Goal: Information Seeking & Learning: Learn about a topic

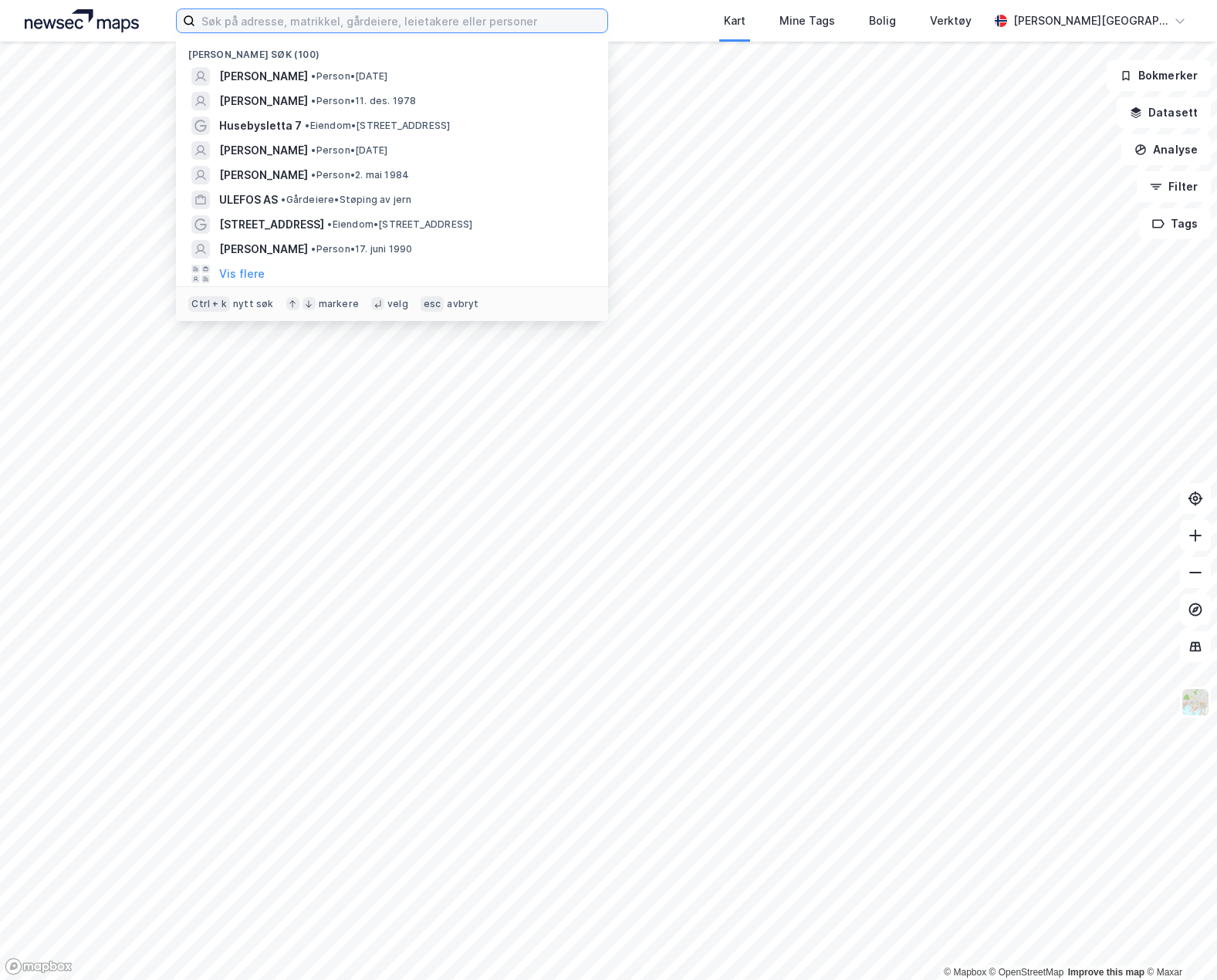
click at [372, 21] on input at bounding box center [401, 21] width 412 height 24
paste input "[PERSON_NAME]"
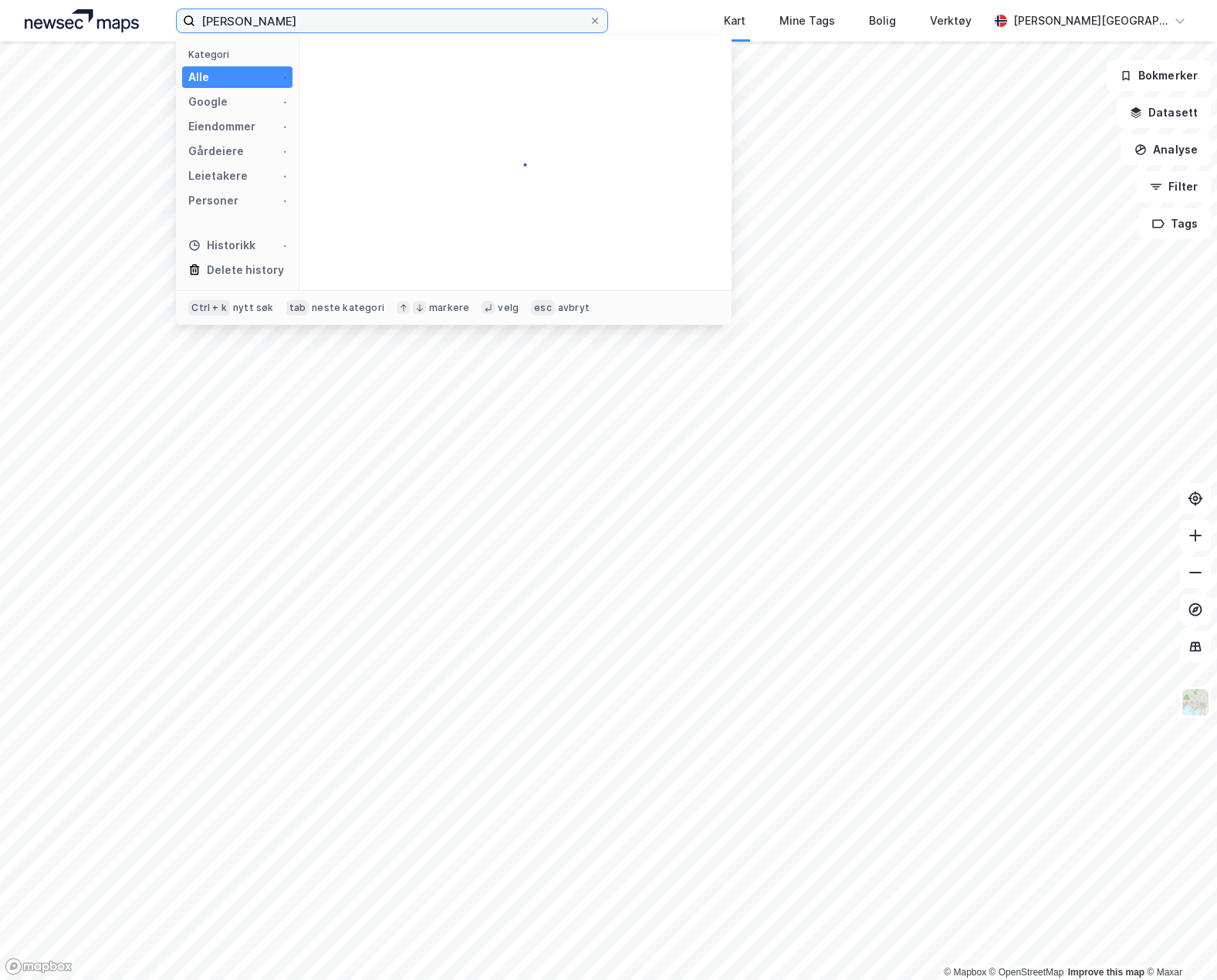
type input "[PERSON_NAME]"
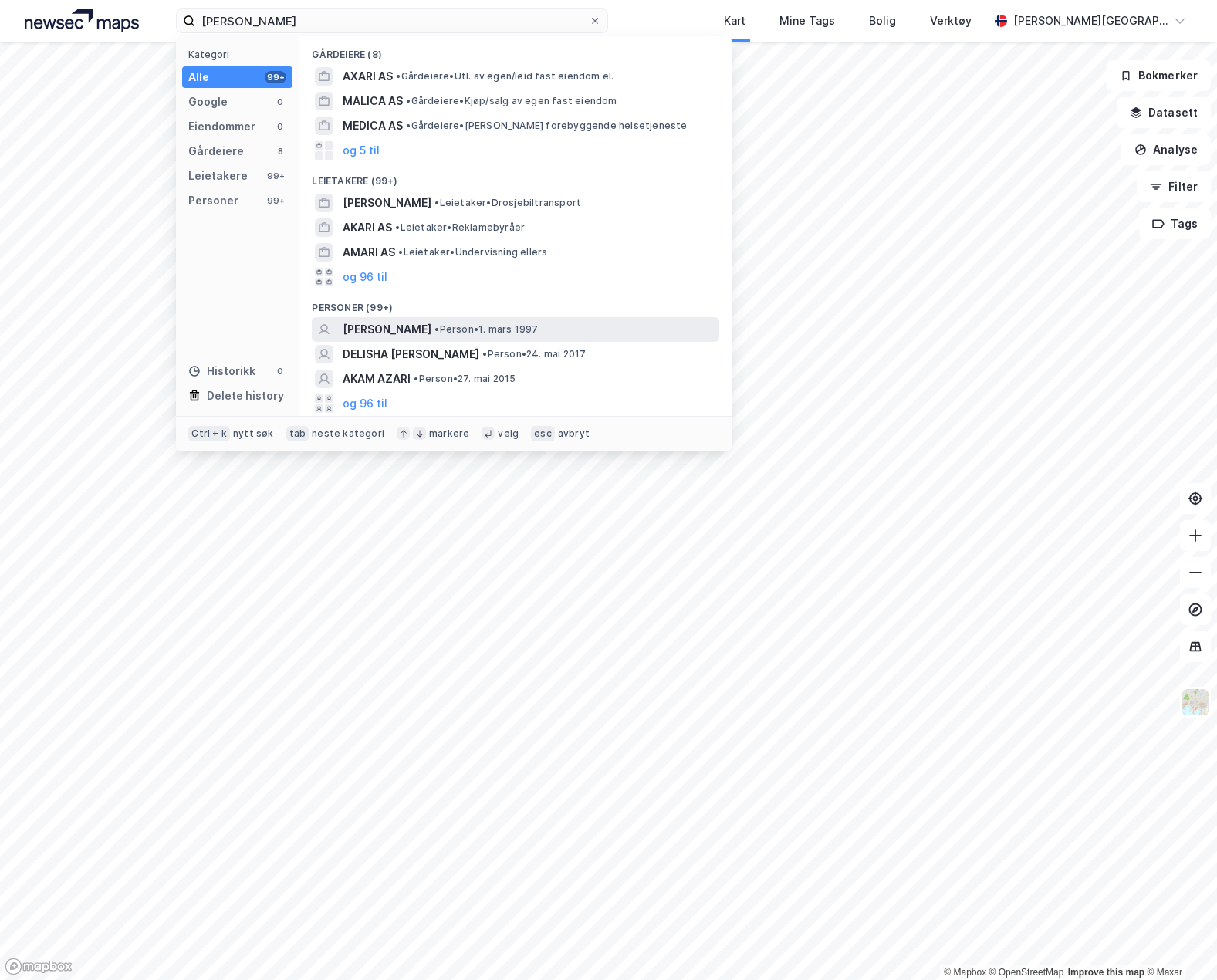
click at [413, 329] on span "[PERSON_NAME]" at bounding box center [387, 329] width 89 height 19
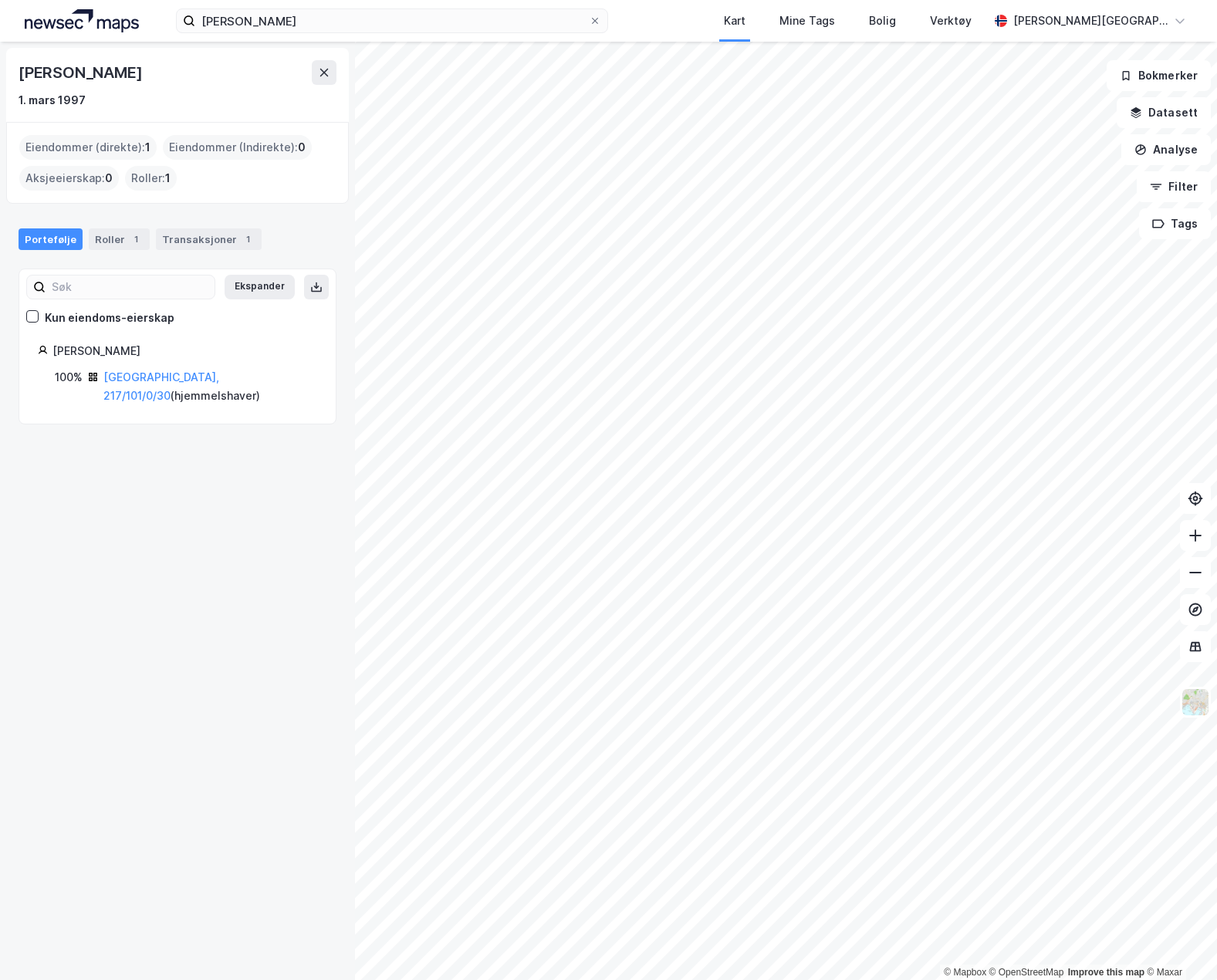
click at [172, 251] on div "Portefølje Roller 1 Transaksjoner 1" at bounding box center [177, 232] width 355 height 46
click at [176, 232] on div "Transaksjoner 1" at bounding box center [209, 239] width 106 height 22
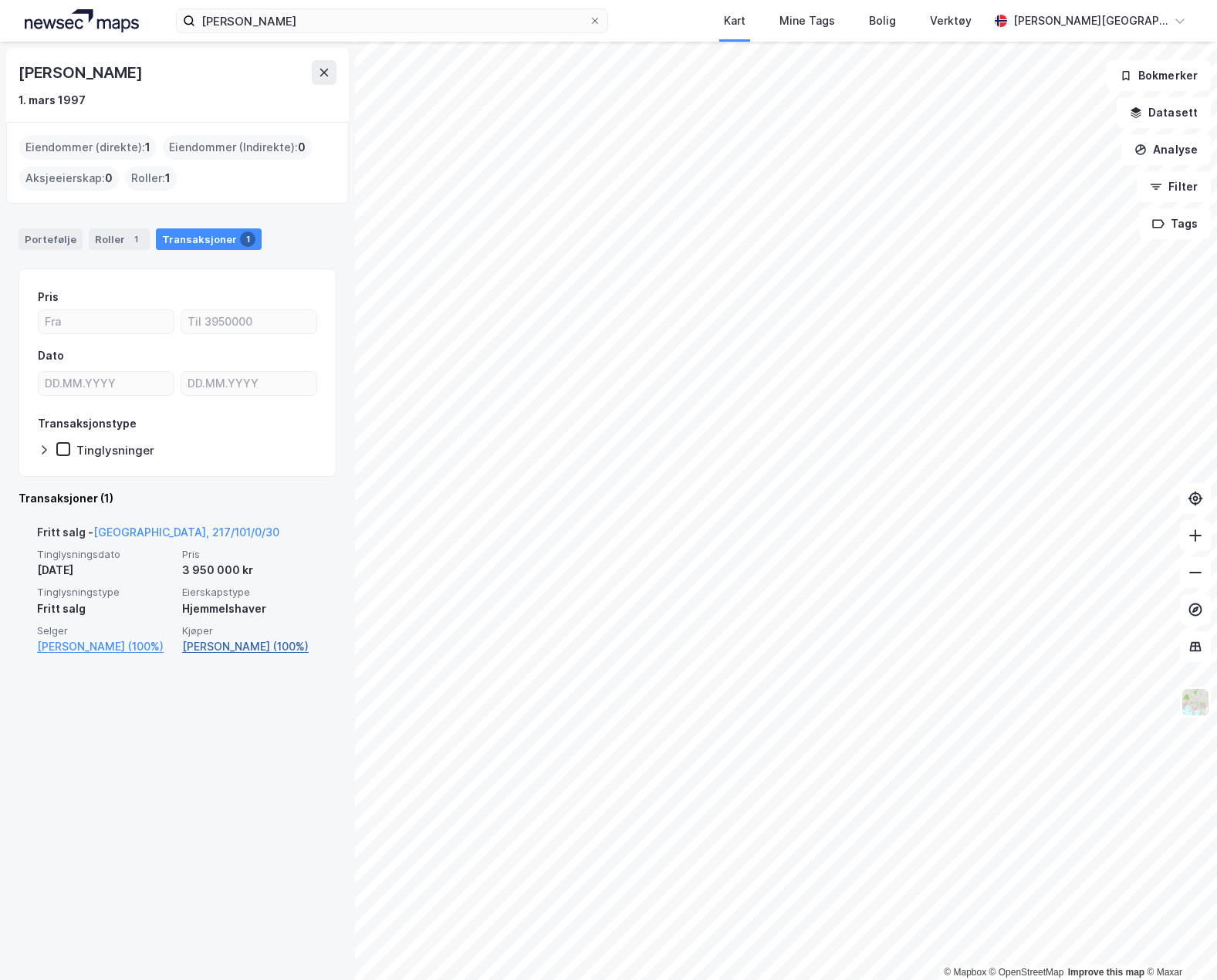
click at [223, 650] on link "[PERSON_NAME] (100%)" at bounding box center [250, 646] width 136 height 19
click at [223, 648] on link "[PERSON_NAME] (100%)" at bounding box center [250, 646] width 136 height 19
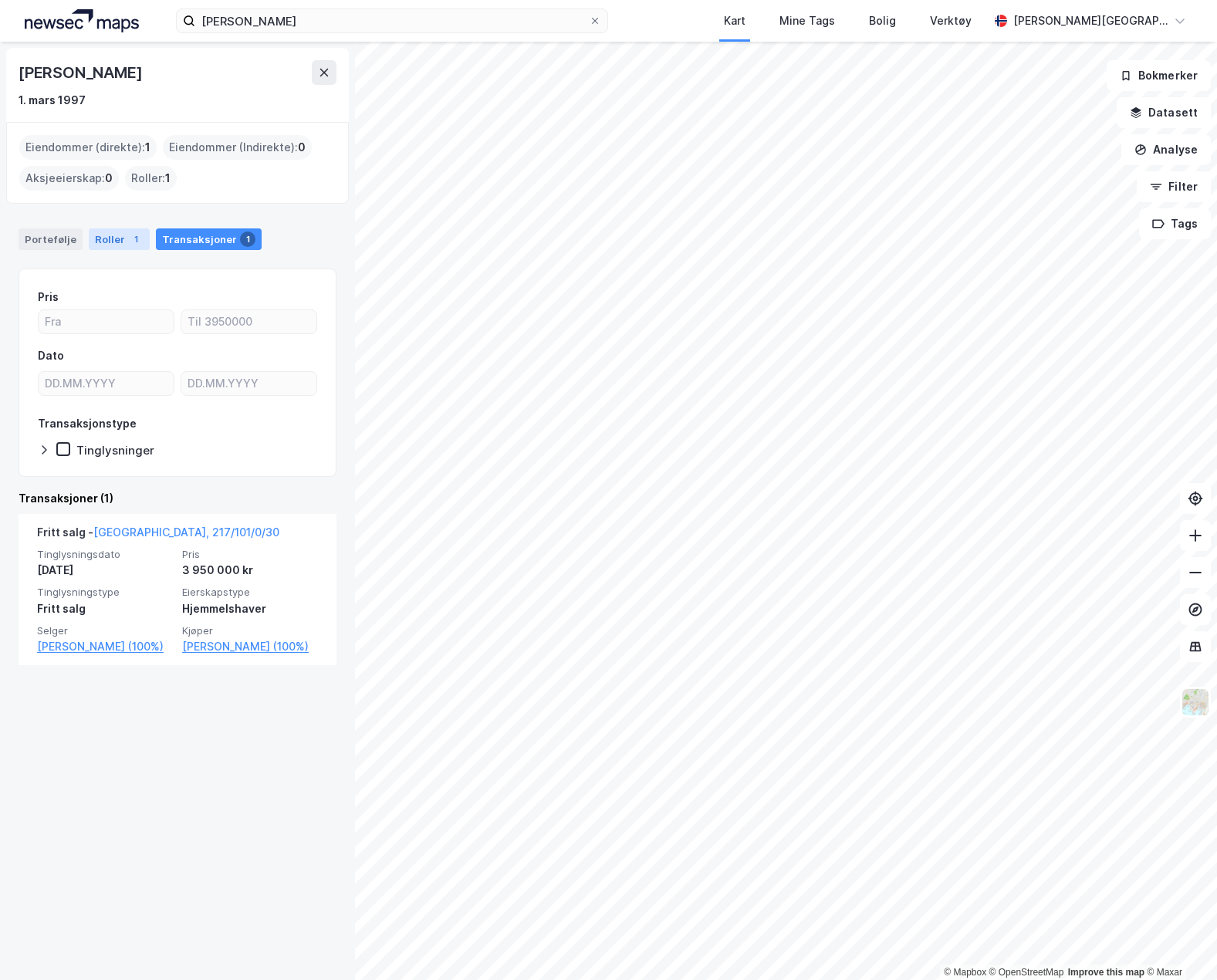
click at [96, 238] on div "Roller 1" at bounding box center [120, 239] width 61 height 22
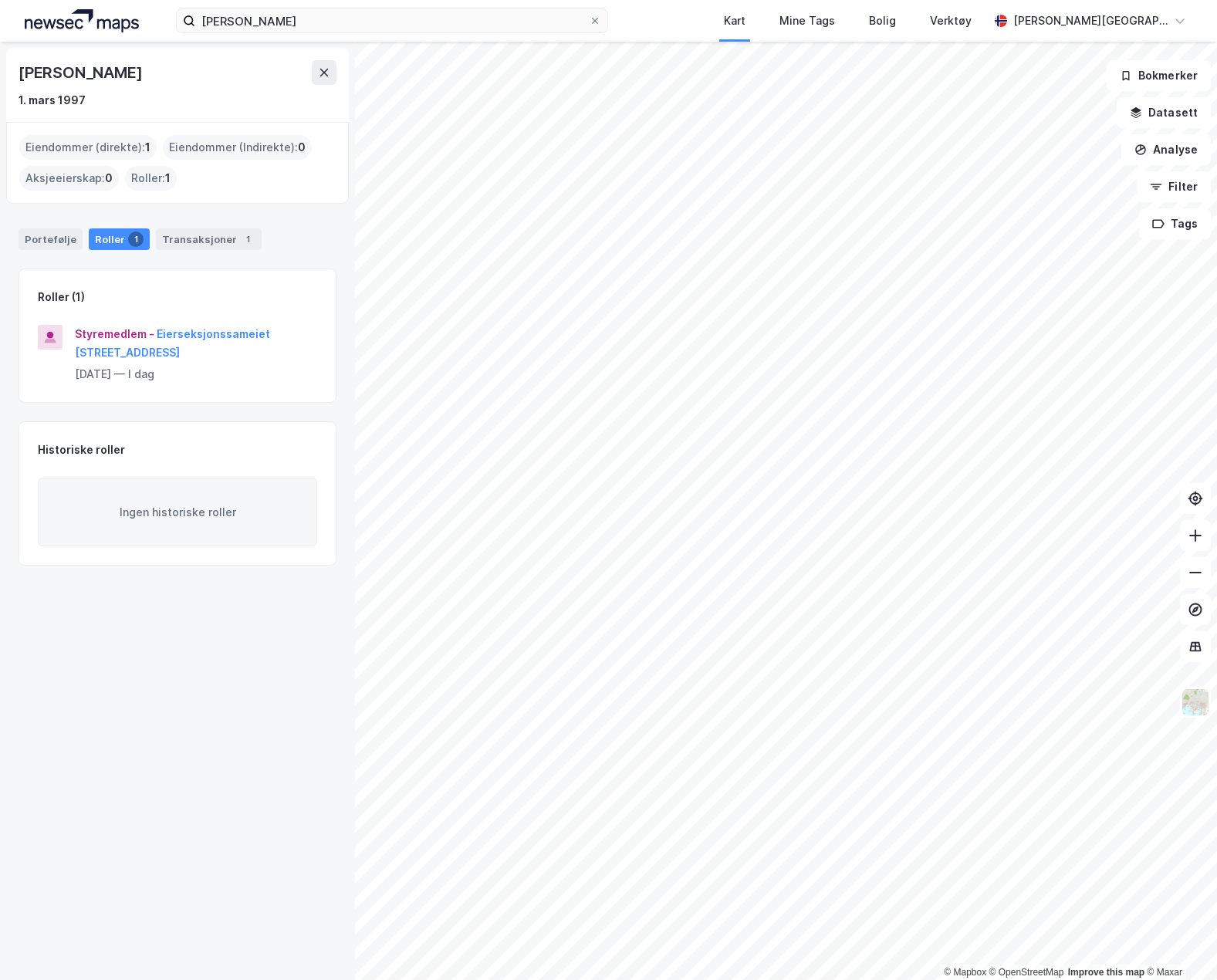
click at [292, 252] on div "Portefølje Roller 1 Transaksjoner 1" at bounding box center [177, 232] width 355 height 46
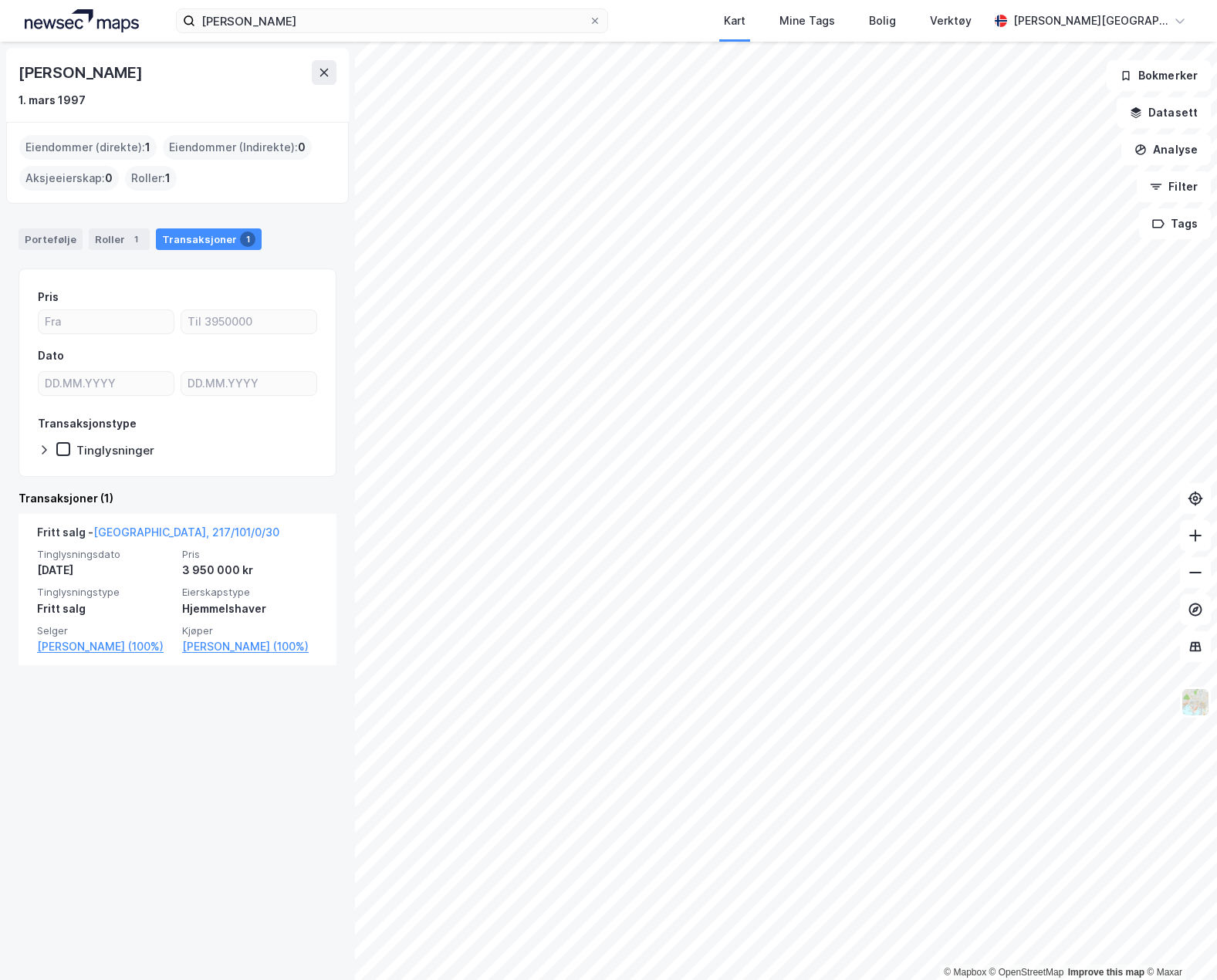
drag, startPoint x: 319, startPoint y: 466, endPoint x: 260, endPoint y: 475, distance: 59.7
